Goal: Task Accomplishment & Management: Use online tool/utility

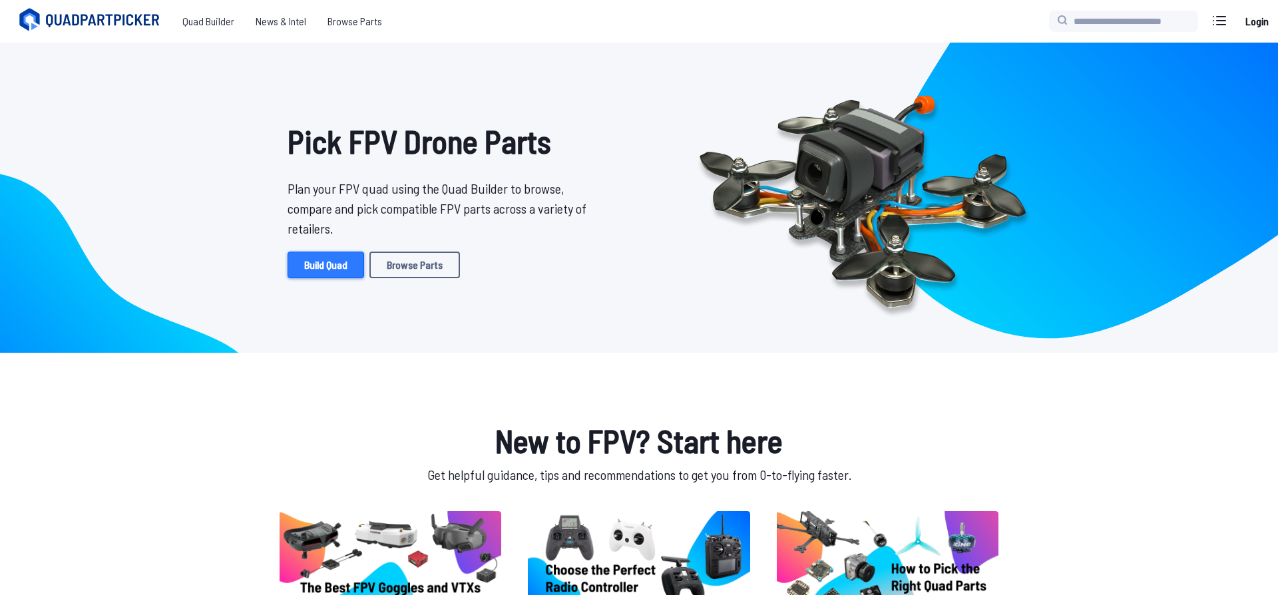
click at [327, 265] on link "Build Quad" at bounding box center [325, 265] width 77 height 27
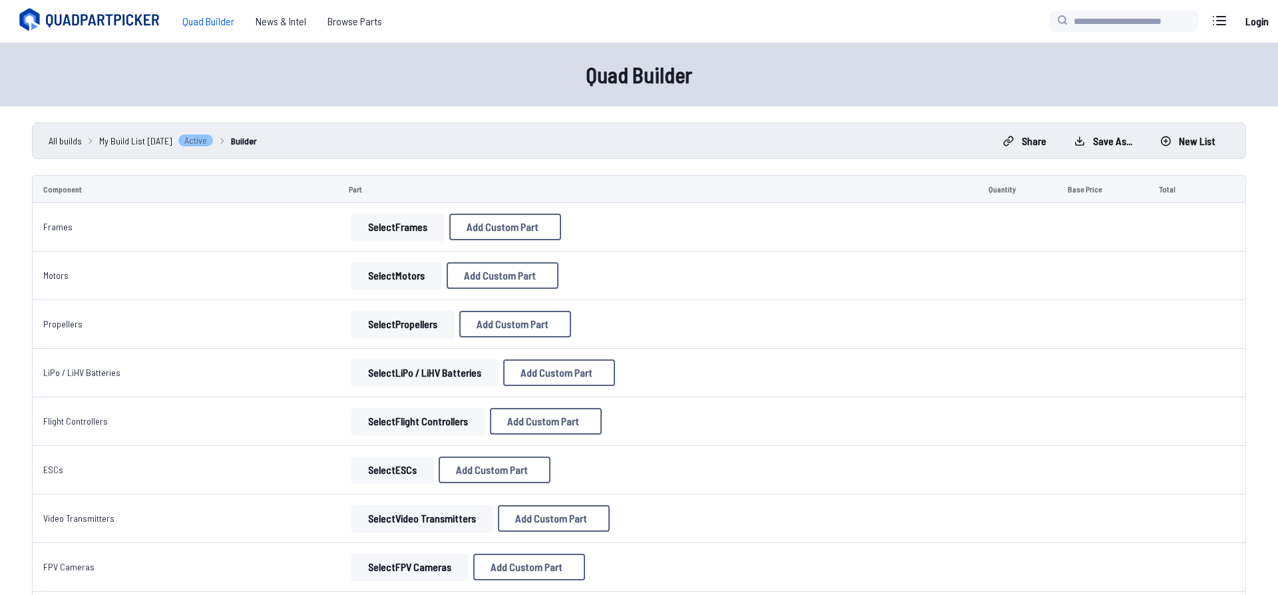
click at [401, 231] on button "Select Frames" at bounding box center [397, 227] width 92 height 27
